Goal: Information Seeking & Learning: Learn about a topic

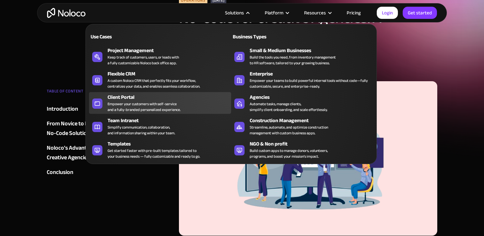
click at [133, 106] on div "Empower your customers with self-service and a fully-branded personalized exper…" at bounding box center [144, 107] width 73 height 12
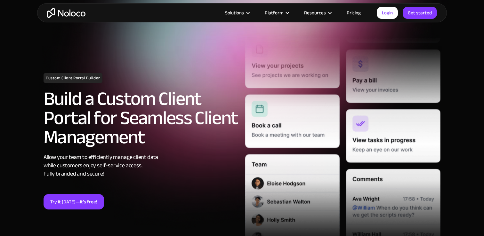
scroll to position [49, 0]
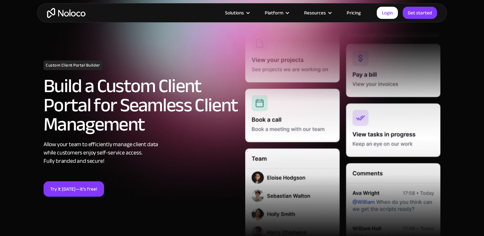
click at [79, 12] on img "home" at bounding box center [66, 13] width 38 height 10
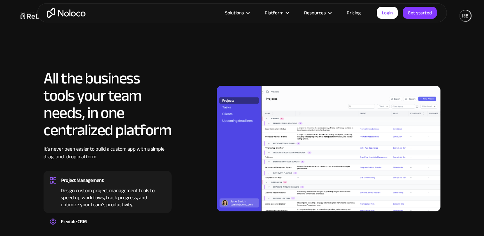
scroll to position [555, 0]
